Goal: Task Accomplishment & Management: Use online tool/utility

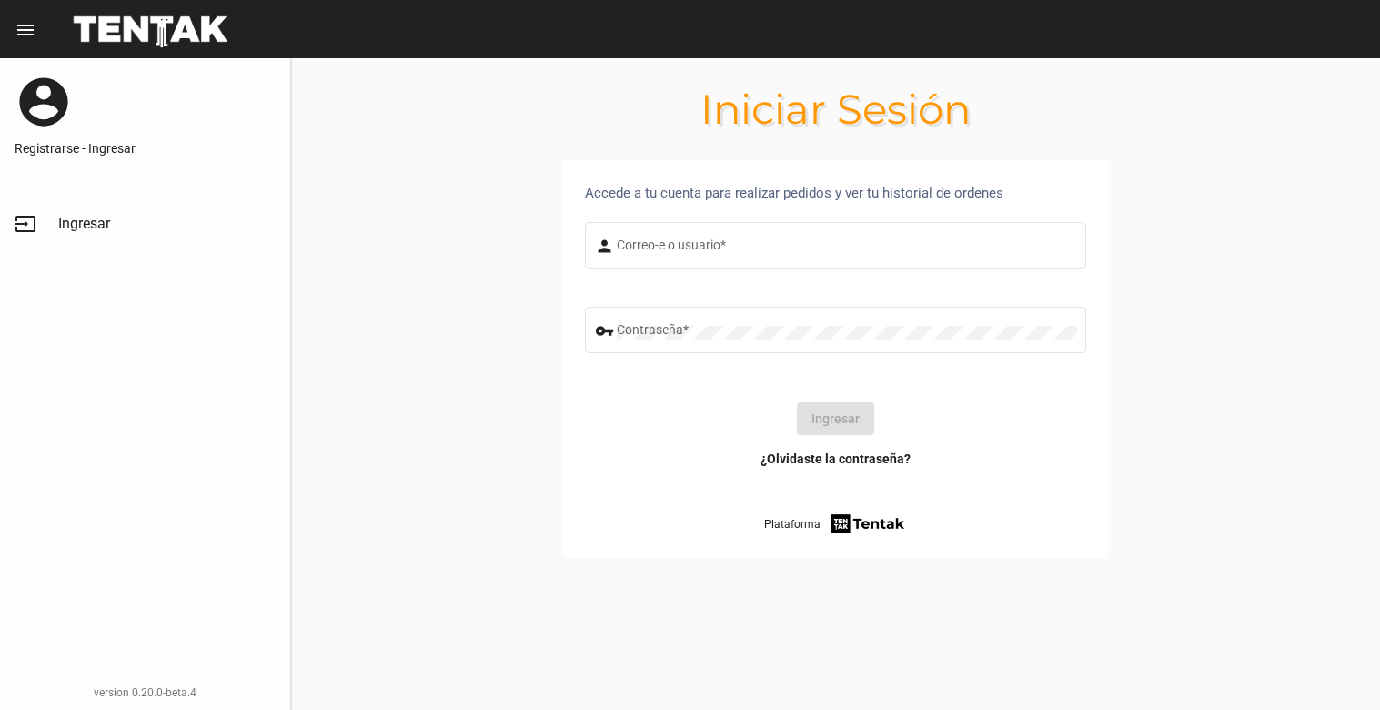
type input "[EMAIL_ADDRESS][DOMAIN_NAME]"
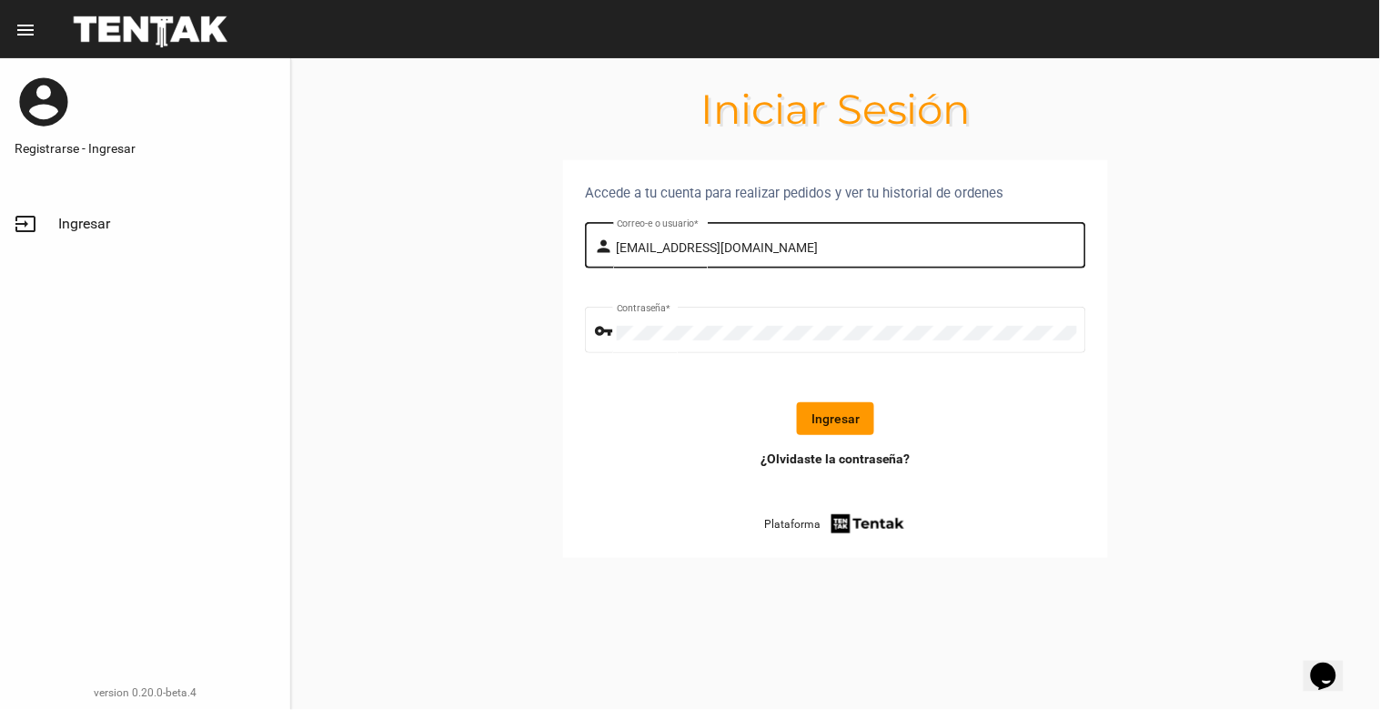
click at [824, 246] on input "[EMAIL_ADDRESS][DOMAIN_NAME]" at bounding box center [847, 248] width 460 height 15
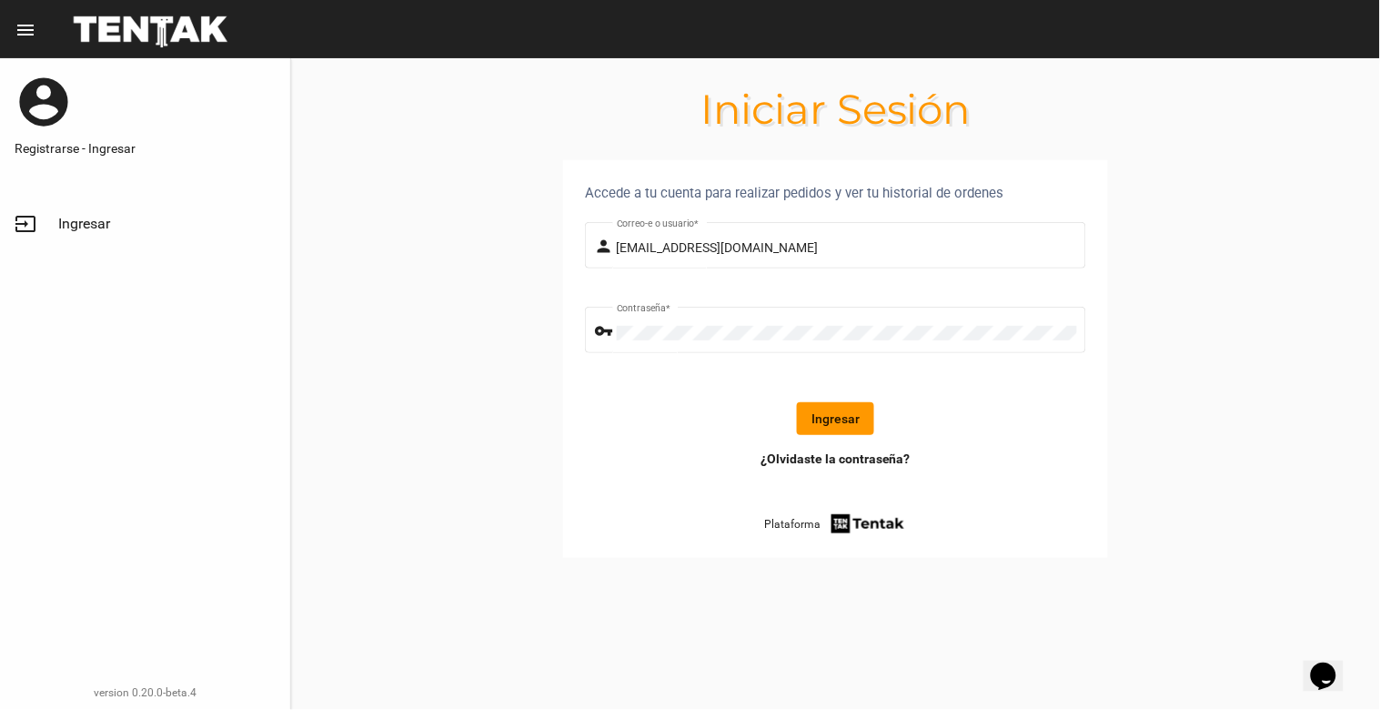
click at [1052, 513] on div "¿Olvidaste la contraseña? Plataforma" at bounding box center [835, 492] width 501 height 86
click at [856, 424] on button "Ingresar" at bounding box center [835, 418] width 77 height 33
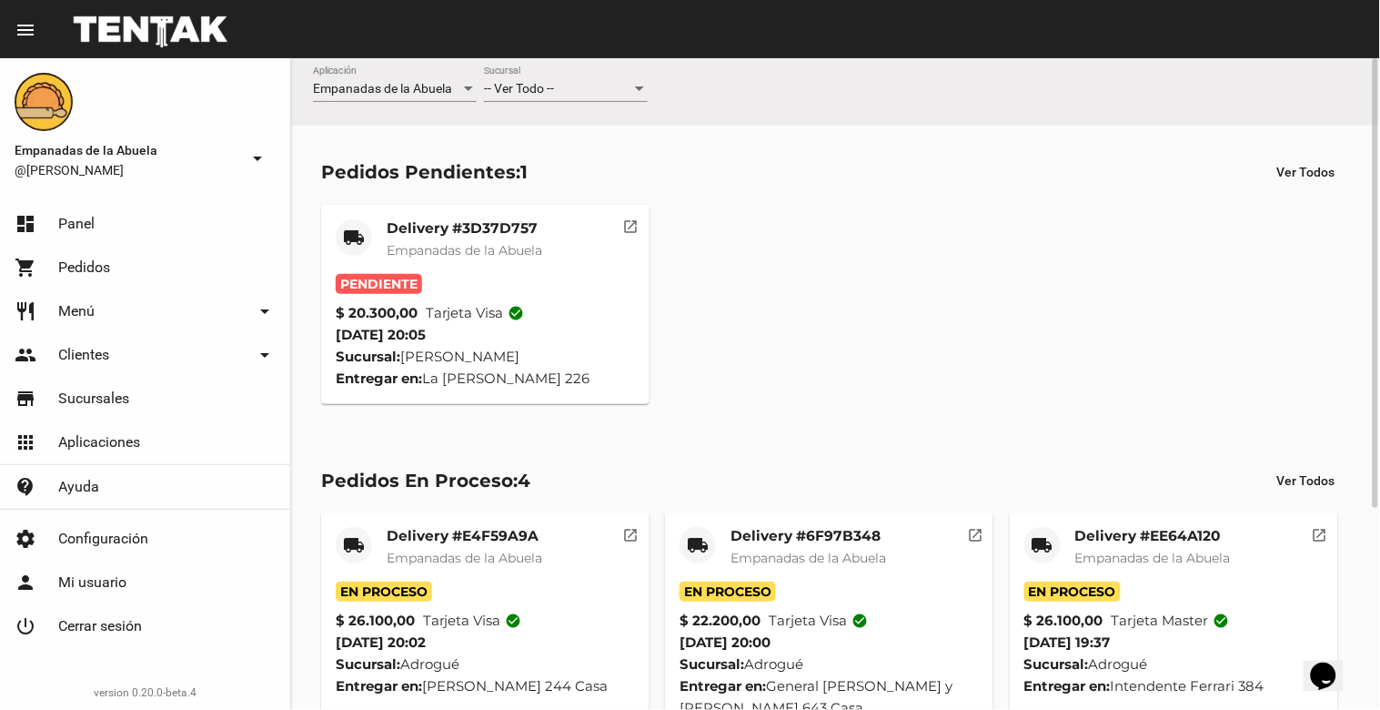
click at [470, 226] on mat-card-title "Delivery #3D37D757" at bounding box center [465, 228] width 156 height 18
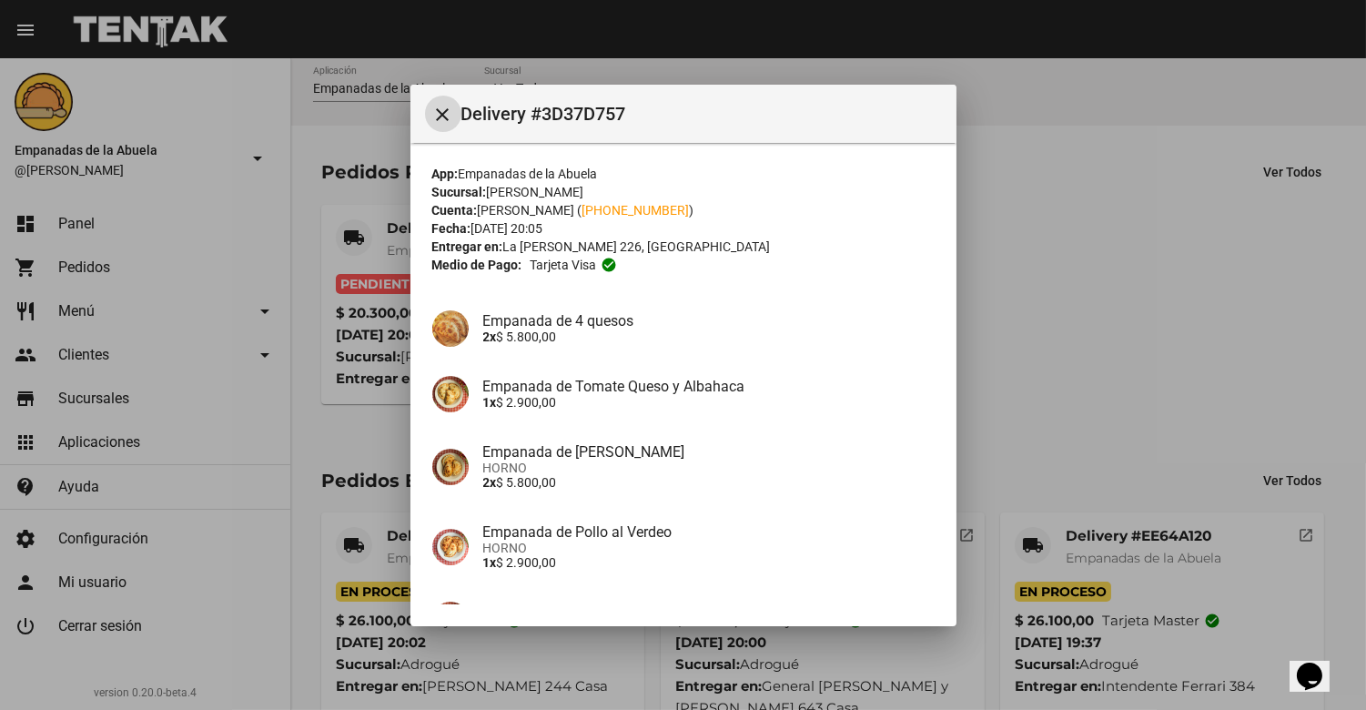
scroll to position [192, 0]
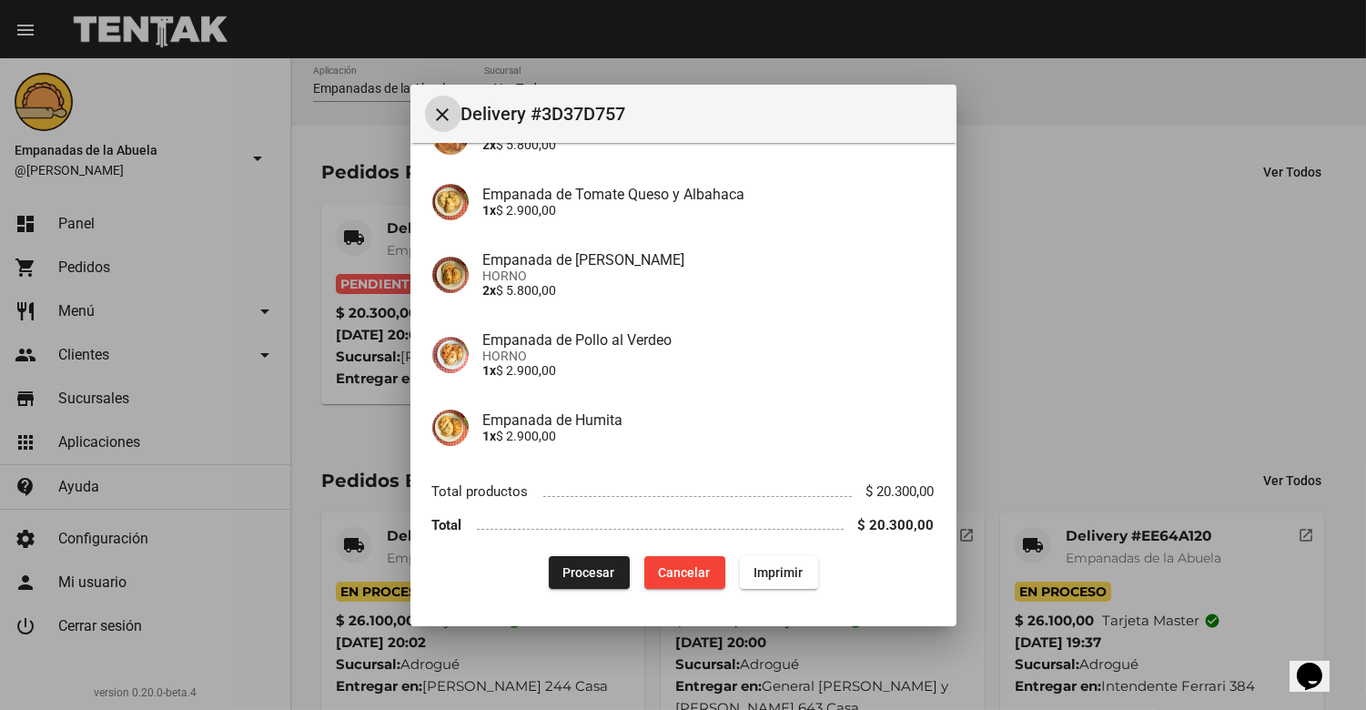
click at [781, 584] on button "Imprimir" at bounding box center [779, 572] width 78 height 33
drag, startPoint x: 555, startPoint y: 574, endPoint x: 571, endPoint y: 547, distance: 31.8
click at [563, 574] on span "Procesar" at bounding box center [589, 572] width 52 height 15
